Goal: Information Seeking & Learning: Find specific fact

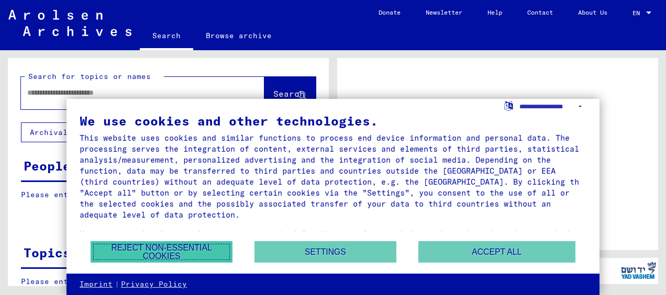
click at [198, 249] on button "Reject non-essential cookies" at bounding box center [162, 252] width 142 height 21
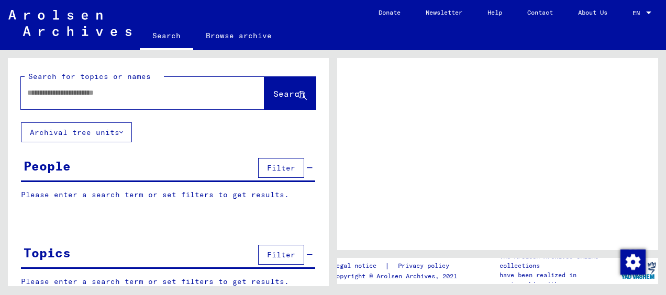
scroll to position [18, 0]
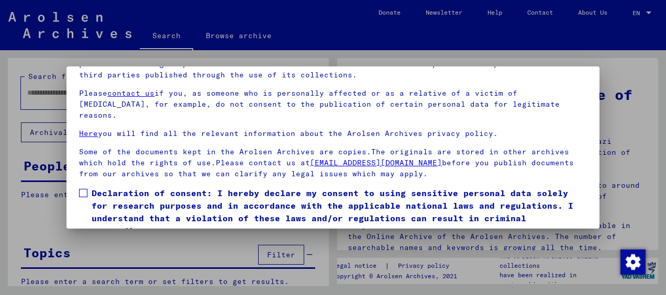
scroll to position [82, 0]
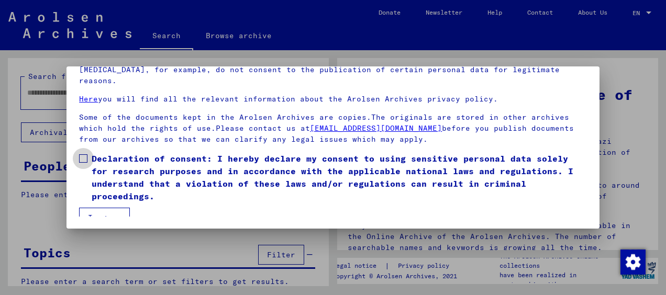
click at [84, 155] on span at bounding box center [83, 159] width 8 height 8
click at [104, 208] on button "I agree" at bounding box center [104, 218] width 51 height 20
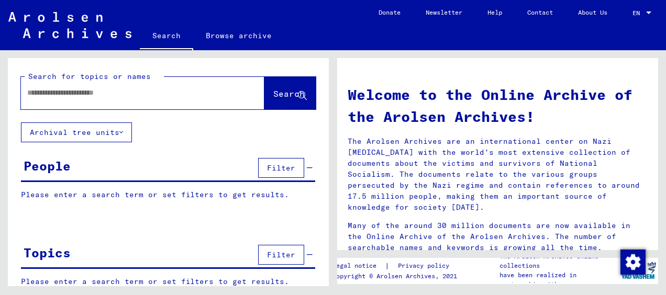
click at [67, 93] on input "text" at bounding box center [130, 92] width 206 height 11
type input "**********"
click at [273, 92] on span "Search" at bounding box center [288, 94] width 31 height 10
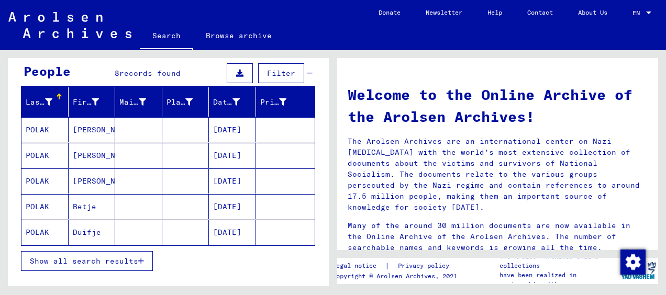
scroll to position [105, 0]
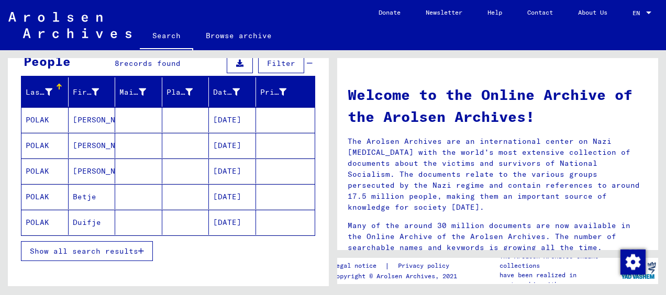
click at [218, 116] on mat-cell "[DATE]" at bounding box center [232, 119] width 47 height 25
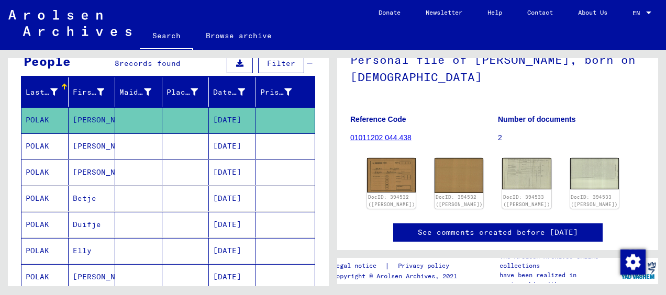
scroll to position [105, 0]
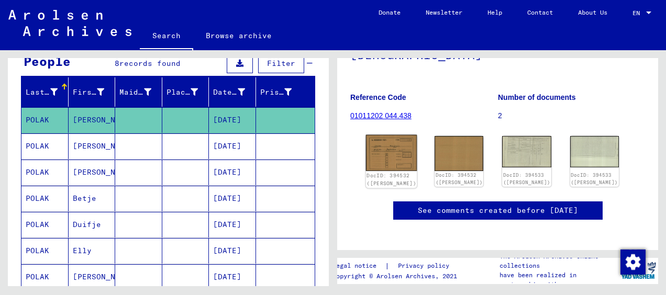
click at [387, 156] on img at bounding box center [391, 153] width 51 height 36
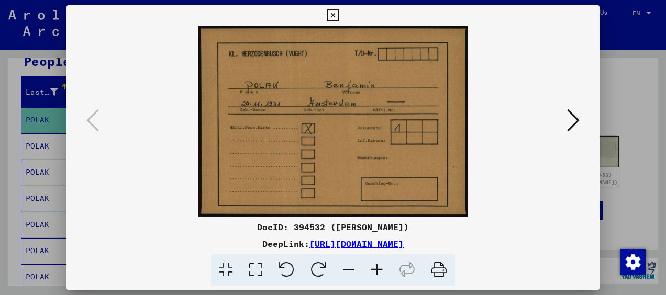
click at [579, 120] on icon at bounding box center [573, 120] width 13 height 25
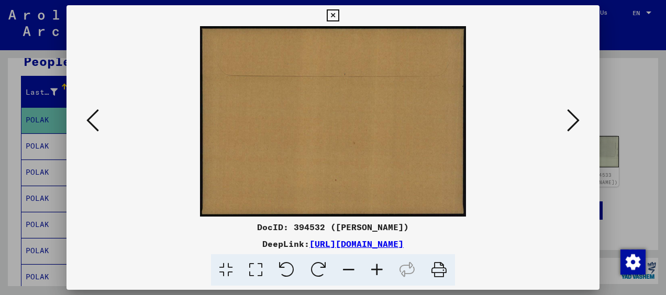
click at [579, 120] on icon at bounding box center [573, 120] width 13 height 25
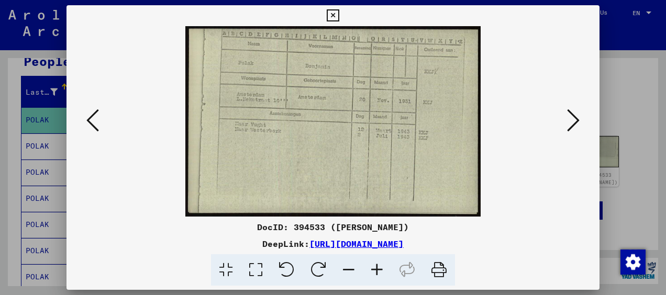
click at [579, 120] on icon at bounding box center [573, 120] width 13 height 25
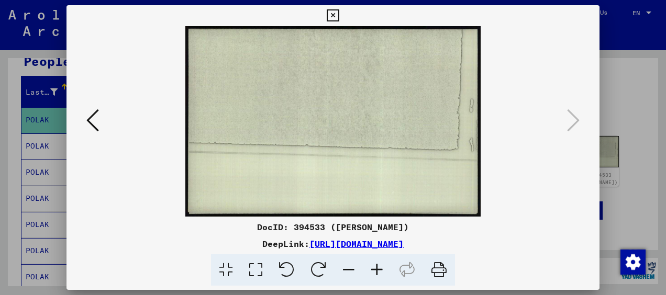
click at [96, 122] on icon at bounding box center [92, 120] width 13 height 25
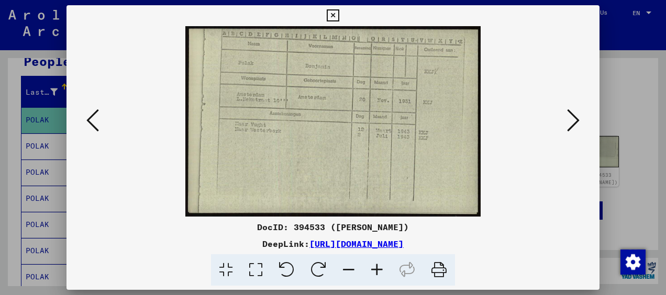
click at [96, 122] on icon at bounding box center [92, 120] width 13 height 25
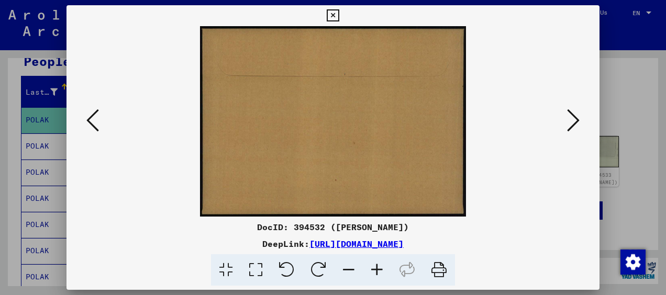
click at [96, 122] on icon at bounding box center [92, 120] width 13 height 25
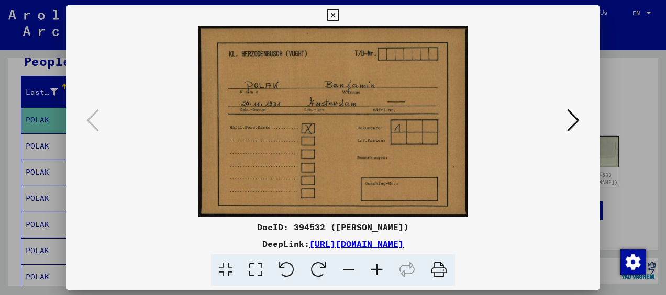
click at [571, 115] on icon at bounding box center [573, 120] width 13 height 25
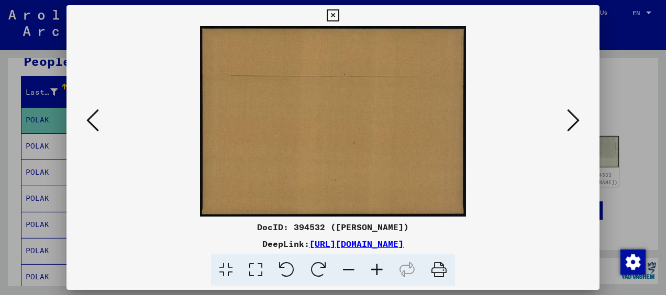
click at [571, 115] on icon at bounding box center [573, 120] width 13 height 25
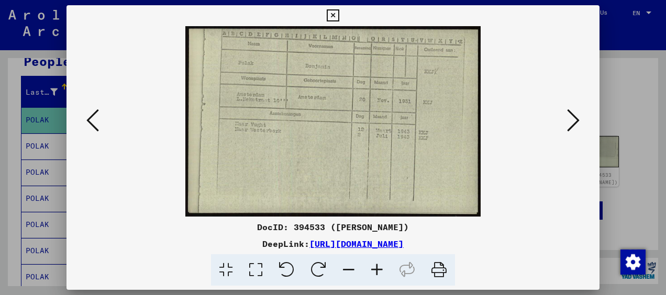
click at [98, 125] on icon at bounding box center [92, 120] width 13 height 25
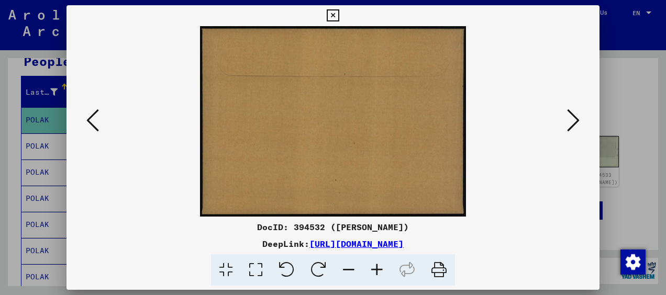
click at [98, 124] on icon at bounding box center [92, 120] width 13 height 25
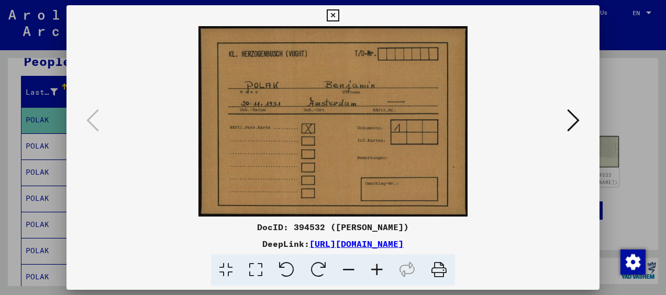
click at [335, 9] on icon at bounding box center [333, 15] width 12 height 13
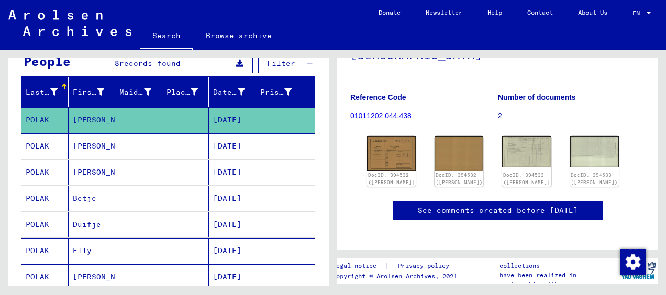
click at [237, 147] on mat-cell "[DATE]" at bounding box center [232, 147] width 47 height 26
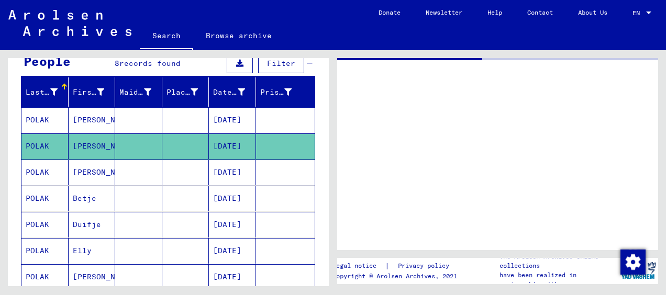
click at [235, 148] on mat-cell "[DATE]" at bounding box center [232, 147] width 47 height 26
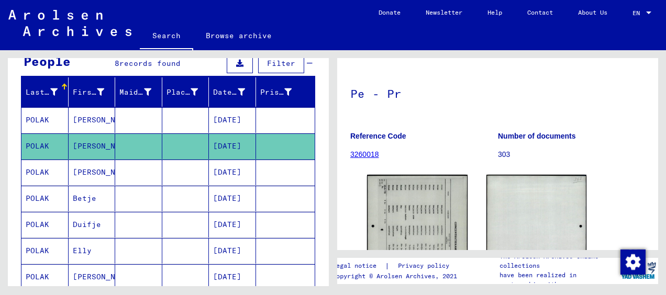
scroll to position [105, 0]
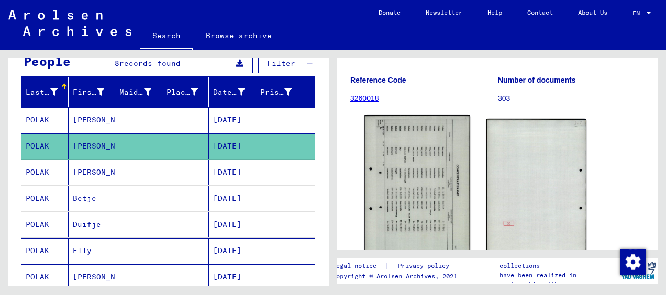
click at [415, 193] on img at bounding box center [417, 189] width 105 height 148
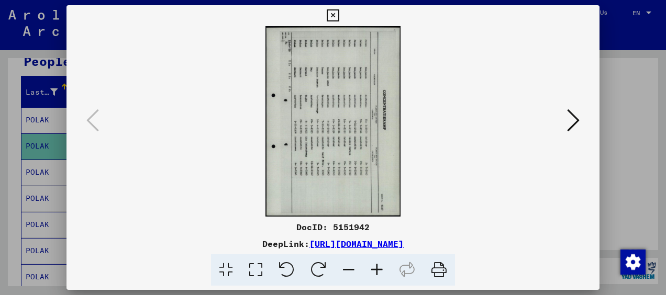
click at [432, 209] on img at bounding box center [333, 121] width 462 height 191
click at [570, 117] on icon at bounding box center [573, 120] width 13 height 25
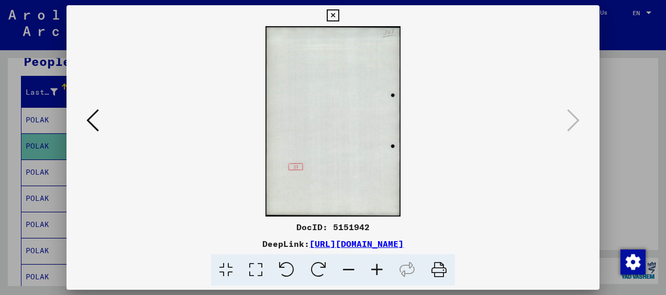
click at [101, 124] on button at bounding box center [92, 121] width 19 height 30
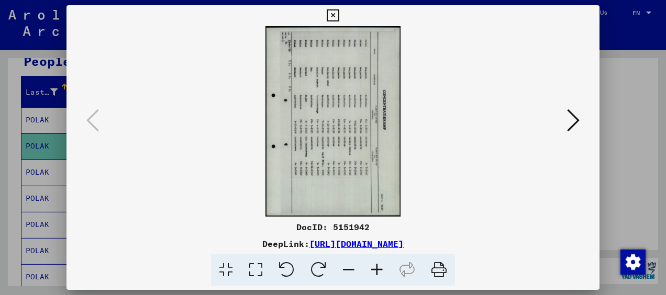
click at [333, 12] on icon at bounding box center [333, 15] width 12 height 13
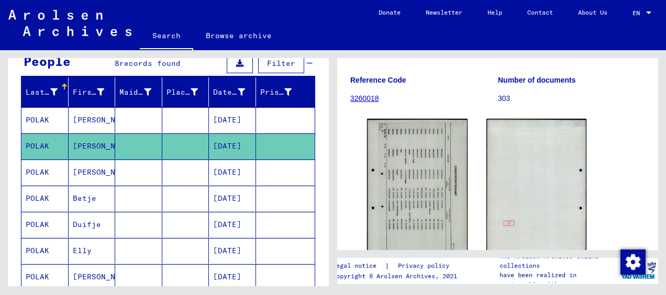
click at [234, 172] on mat-cell "[DATE]" at bounding box center [232, 173] width 47 height 26
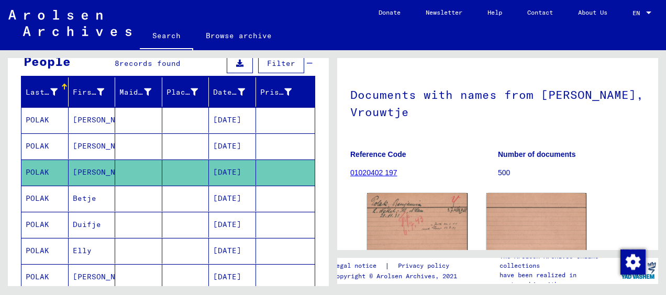
scroll to position [105, 0]
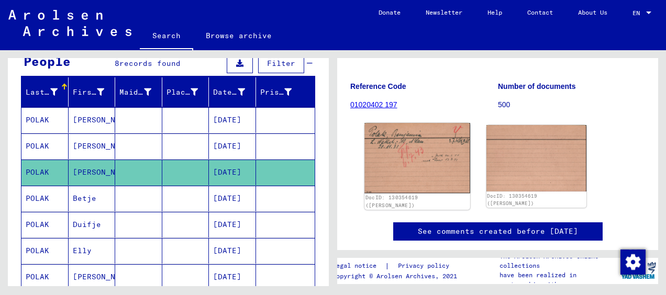
click at [397, 147] on img at bounding box center [417, 158] width 105 height 70
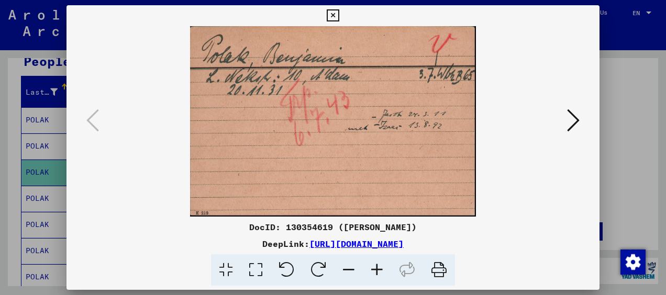
click at [447, 163] on img at bounding box center [333, 121] width 462 height 191
click at [570, 119] on icon at bounding box center [573, 120] width 13 height 25
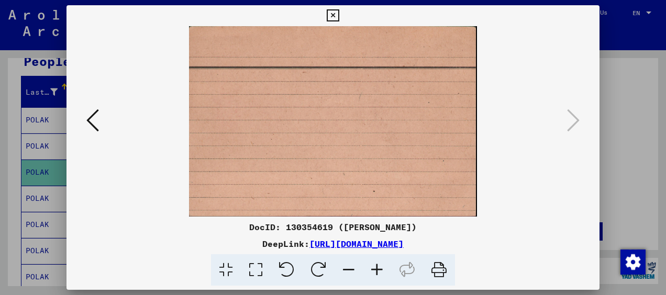
click at [332, 13] on icon at bounding box center [333, 15] width 12 height 13
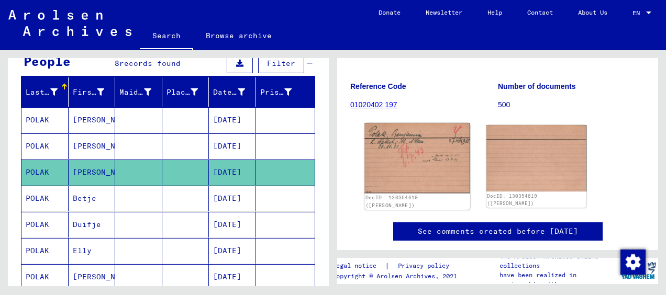
click at [384, 141] on img at bounding box center [417, 158] width 105 height 70
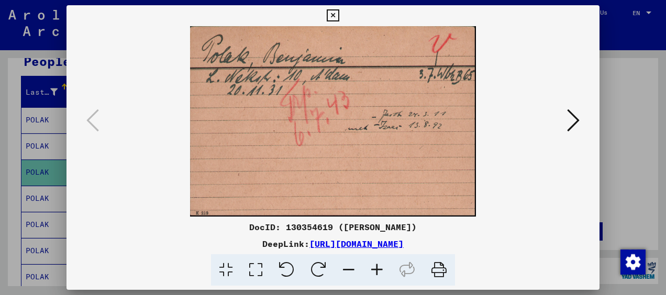
click at [357, 124] on img at bounding box center [333, 121] width 462 height 191
click at [334, 10] on icon at bounding box center [333, 15] width 12 height 13
